Goal: Find specific page/section

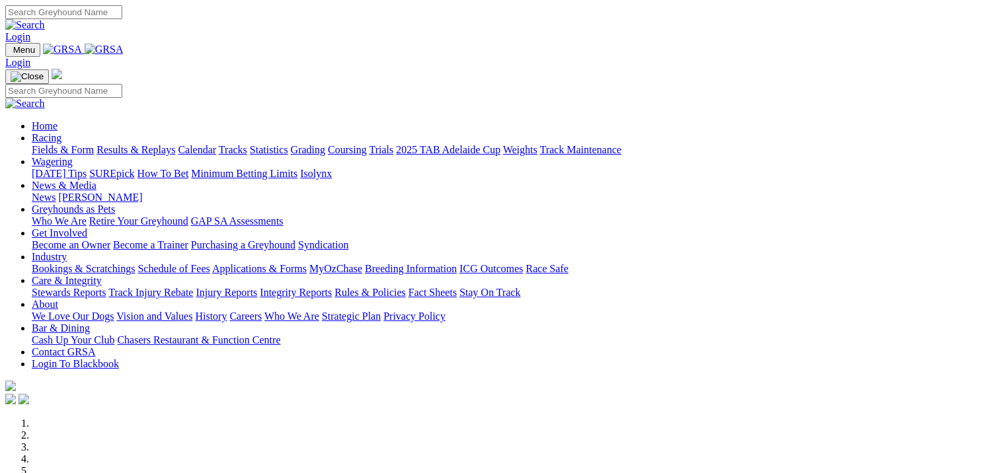
click at [61, 132] on link "Racing" at bounding box center [47, 137] width 30 height 11
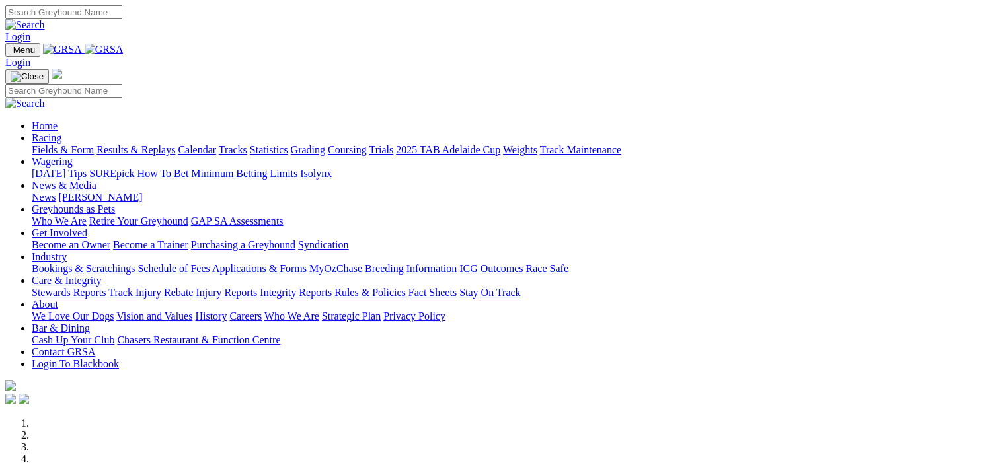
click at [216, 144] on link "Calendar" at bounding box center [197, 149] width 38 height 11
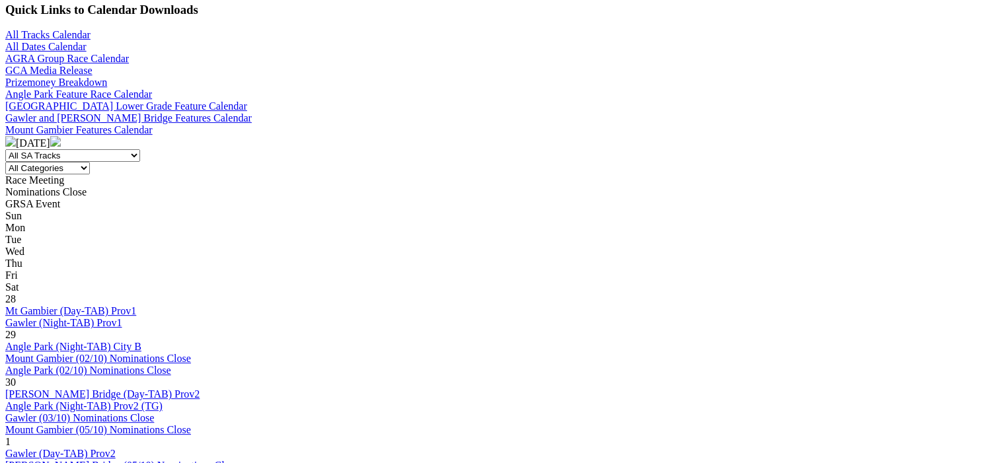
scroll to position [463, 0]
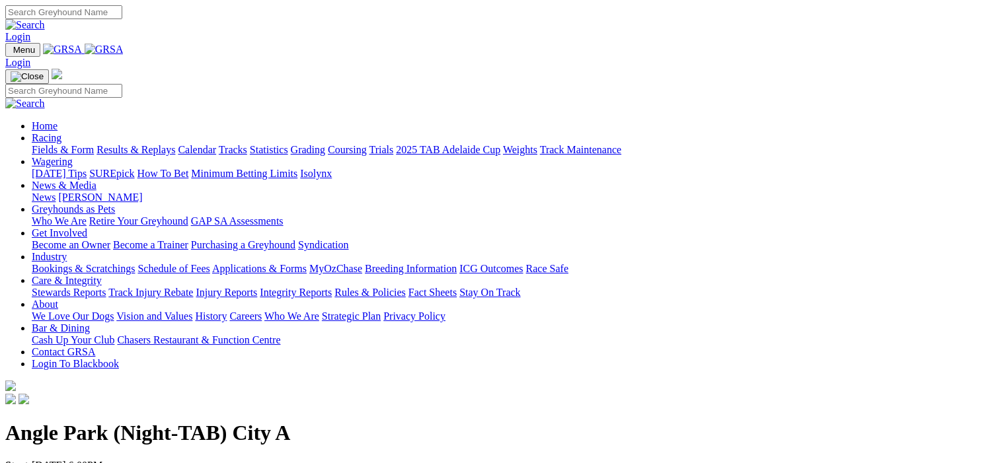
click at [45, 144] on link "Fields & Form" at bounding box center [63, 149] width 62 height 11
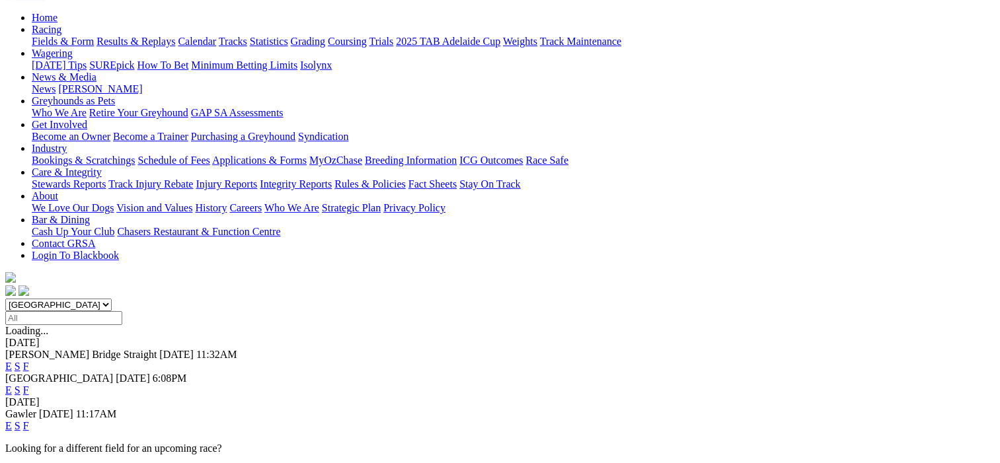
scroll to position [66, 0]
